Goal: Task Accomplishment & Management: Manage account settings

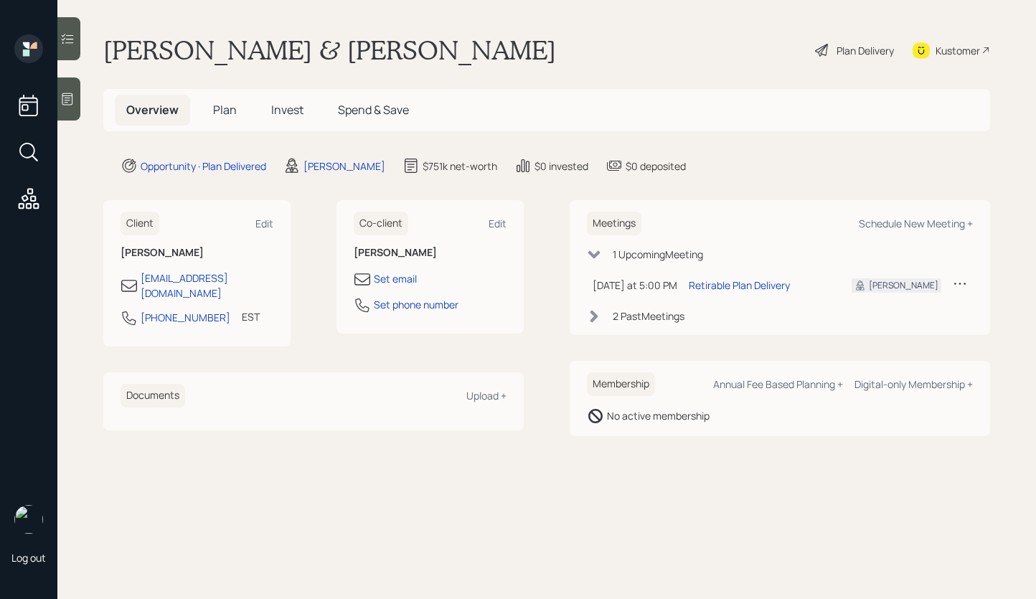
click at [823, 46] on icon at bounding box center [821, 50] width 13 height 13
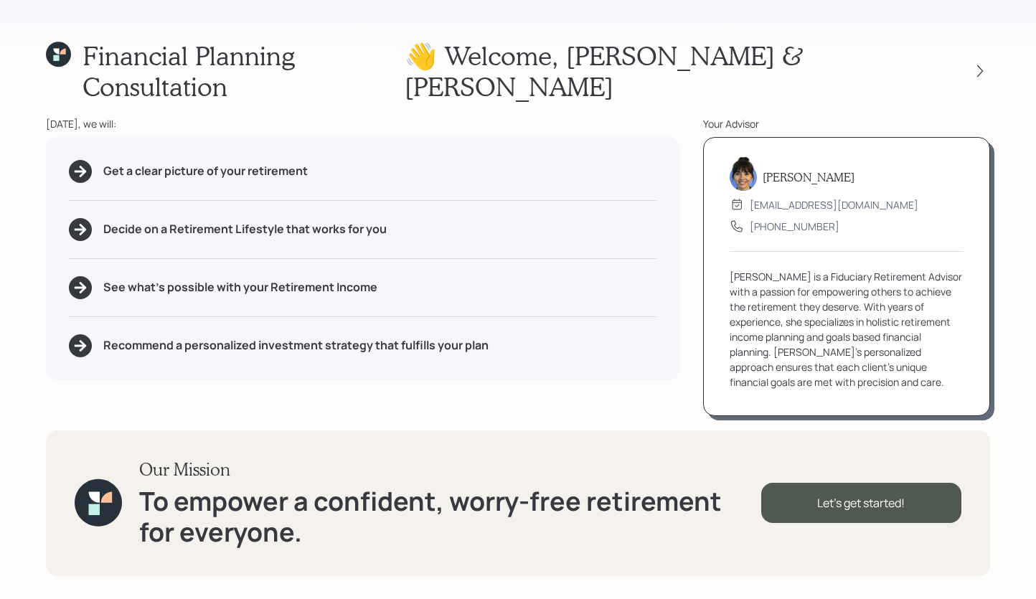
click at [981, 44] on div "👋 Welcome , [PERSON_NAME] & [PERSON_NAME]" at bounding box center [697, 71] width 585 height 62
click at [981, 64] on icon at bounding box center [980, 71] width 14 height 14
